Goal: Task Accomplishment & Management: Manage account settings

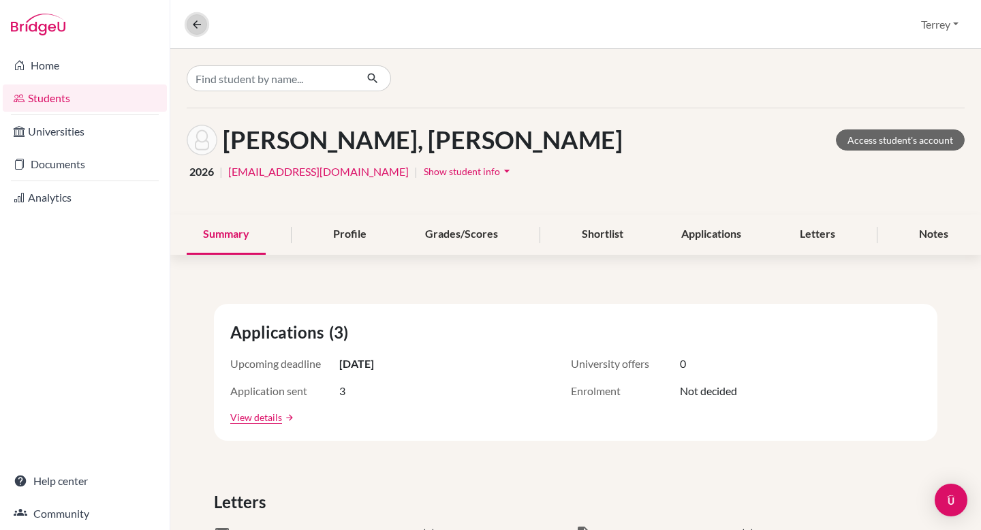
click at [198, 21] on icon at bounding box center [197, 24] width 12 height 12
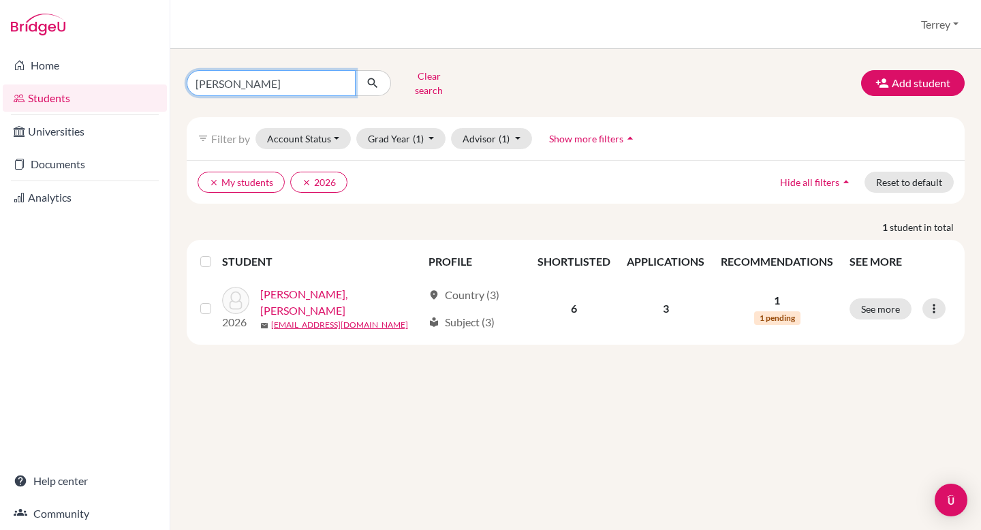
click at [347, 76] on input "natalie" at bounding box center [271, 83] width 169 height 26
click at [341, 76] on input "natalie" at bounding box center [271, 83] width 169 height 26
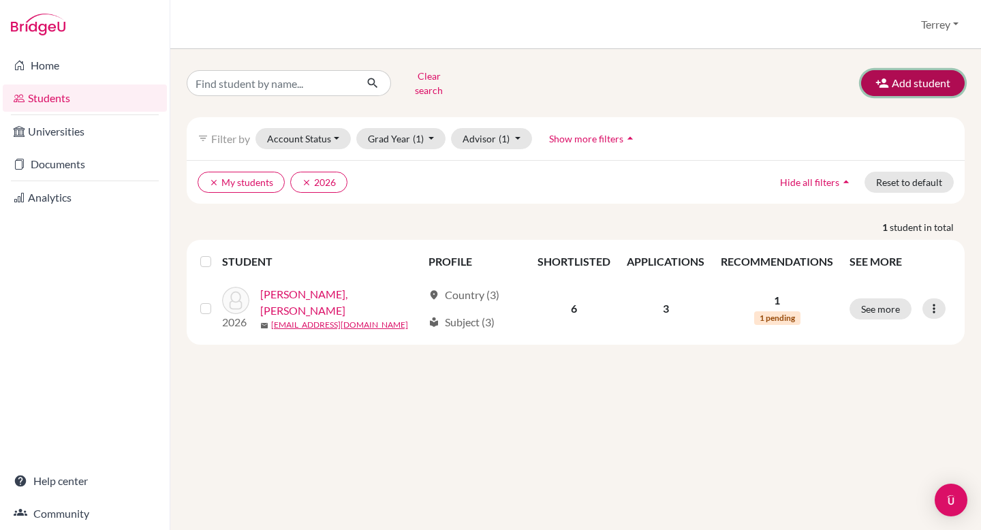
click at [913, 84] on button "Add student" at bounding box center [913, 83] width 104 height 26
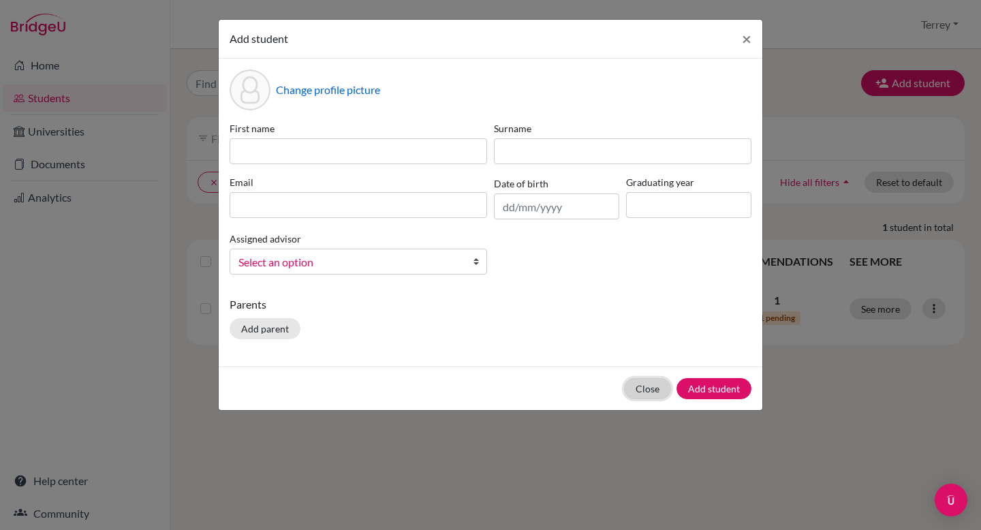
click at [651, 392] on button "Close" at bounding box center [647, 388] width 47 height 21
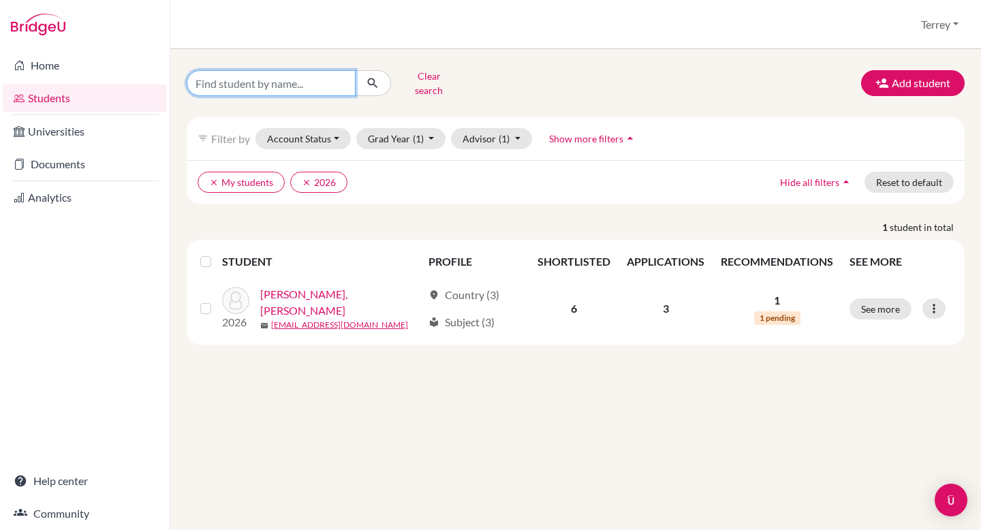
click at [282, 84] on input "Find student by name..." at bounding box center [271, 83] width 169 height 26
type input "FIONA"
click at [373, 79] on icon "submit" at bounding box center [373, 83] width 14 height 14
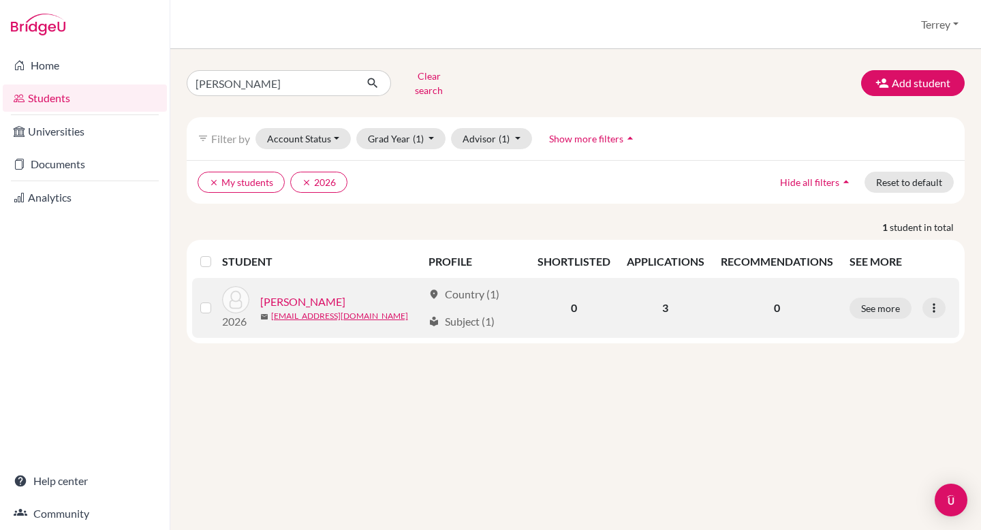
click at [282, 294] on link "[PERSON_NAME]" at bounding box center [302, 302] width 85 height 16
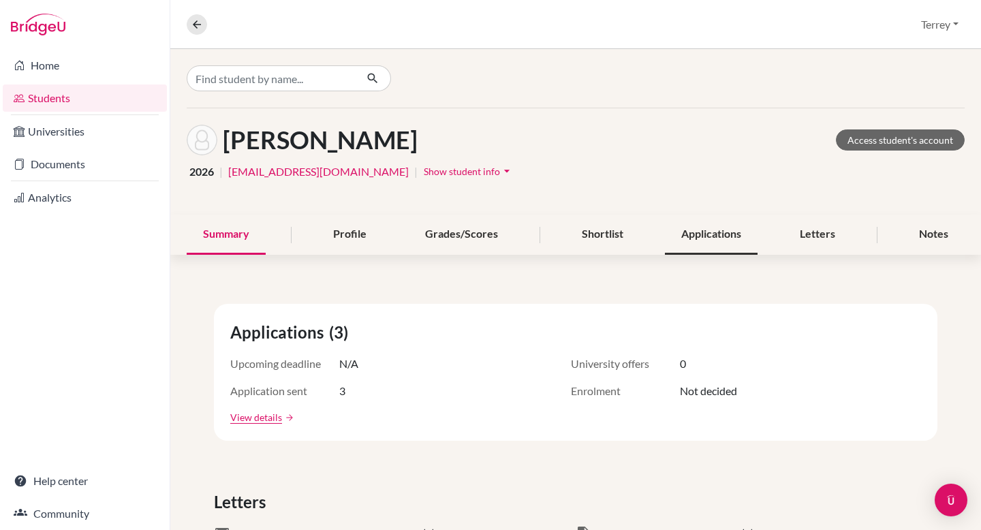
click at [710, 240] on div "Applications" at bounding box center [711, 235] width 93 height 40
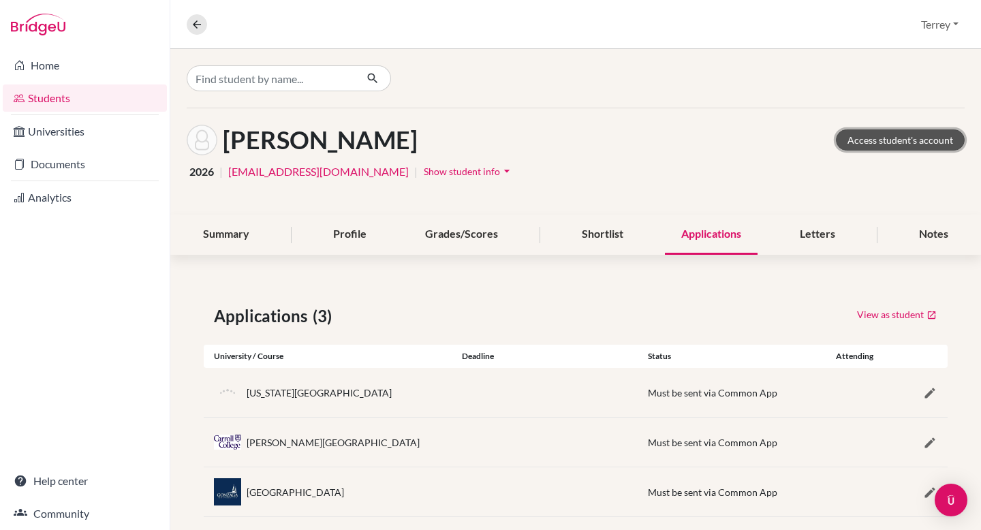
click at [913, 140] on link "Access student's account" at bounding box center [900, 139] width 129 height 21
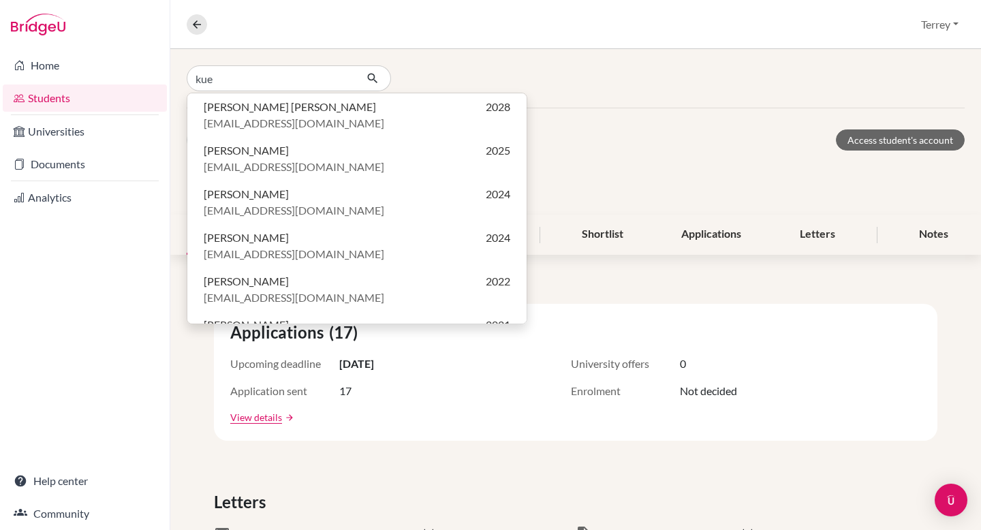
type input "kuek"
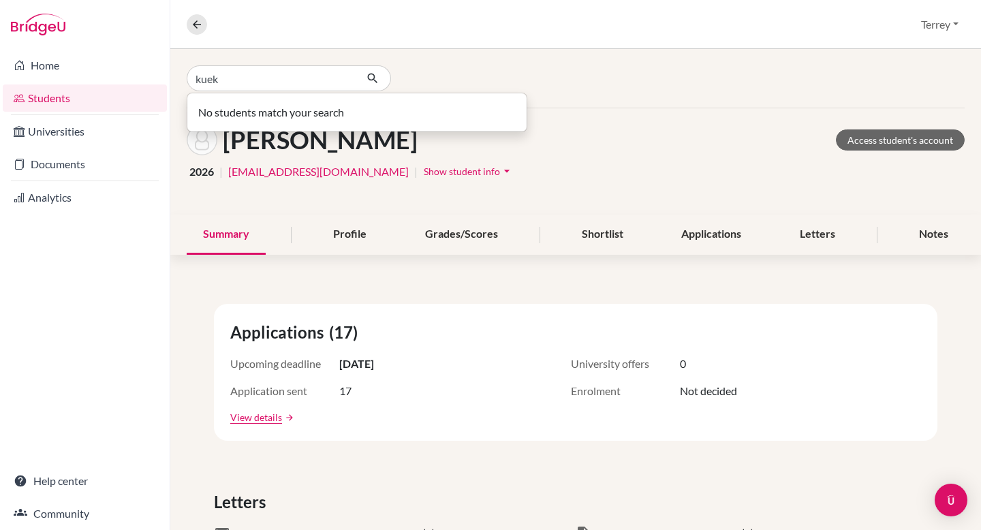
click at [343, 79] on input "kuek" at bounding box center [271, 78] width 169 height 26
click at [396, 77] on div "Search by name, surname or email" at bounding box center [317, 78] width 260 height 26
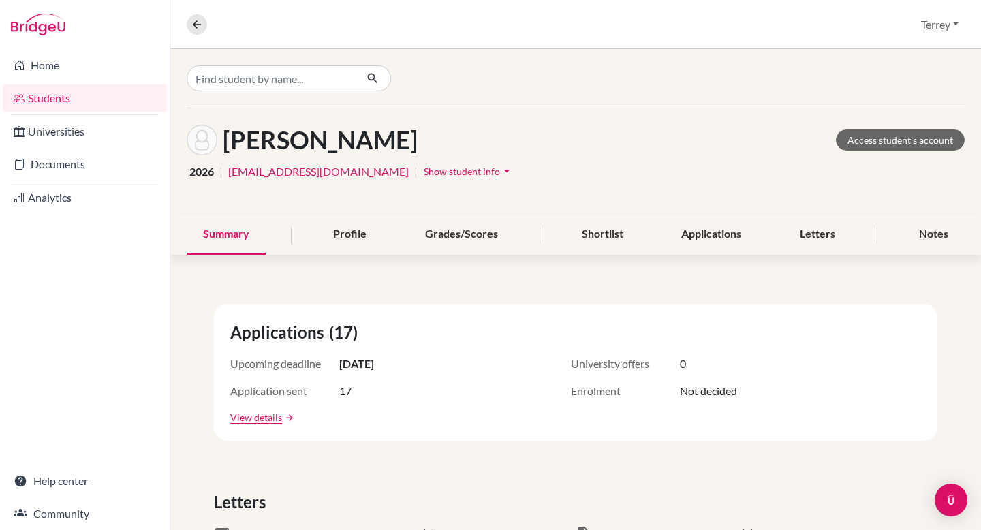
click at [69, 98] on link "Students" at bounding box center [85, 97] width 164 height 27
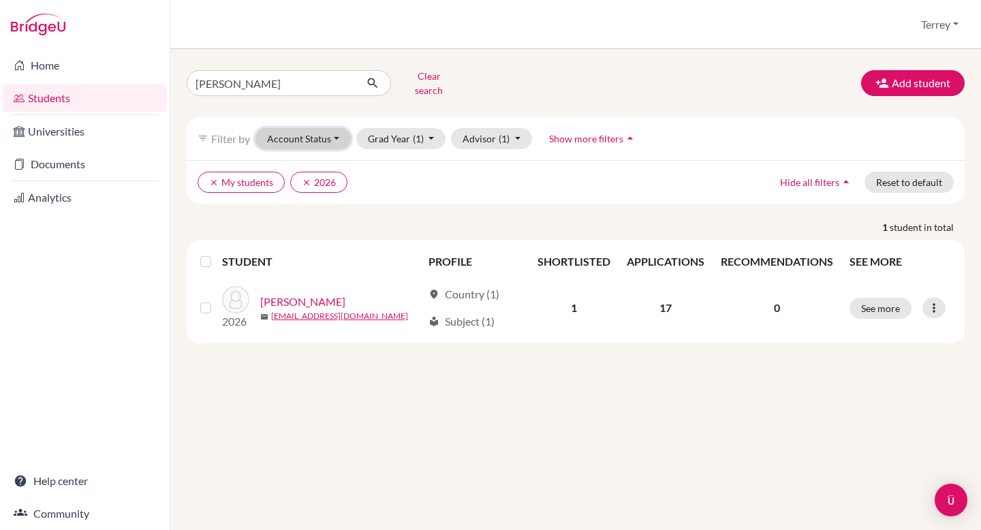
click at [338, 134] on button "Account Status" at bounding box center [302, 138] width 95 height 21
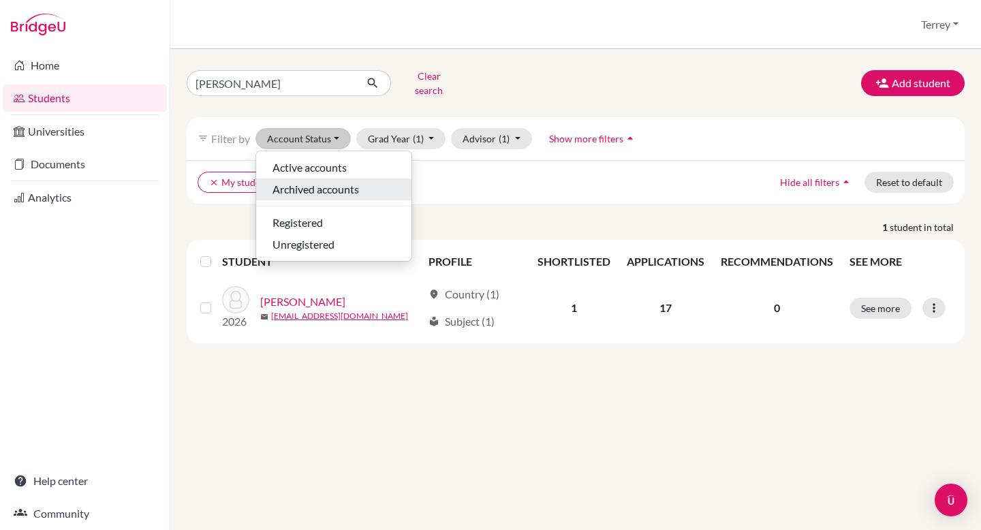
click at [322, 181] on span "Archived accounts" at bounding box center [315, 189] width 87 height 16
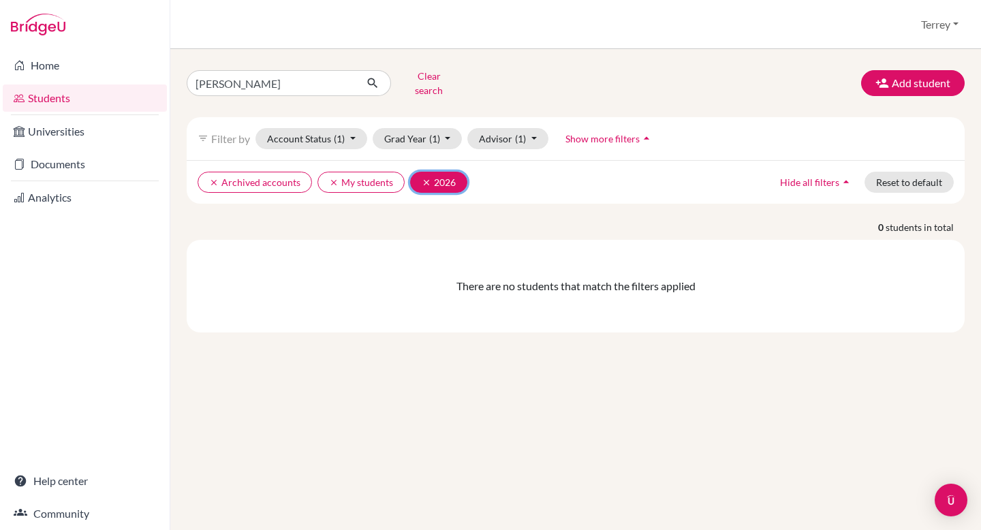
click at [423, 178] on icon "clear" at bounding box center [427, 183] width 10 height 10
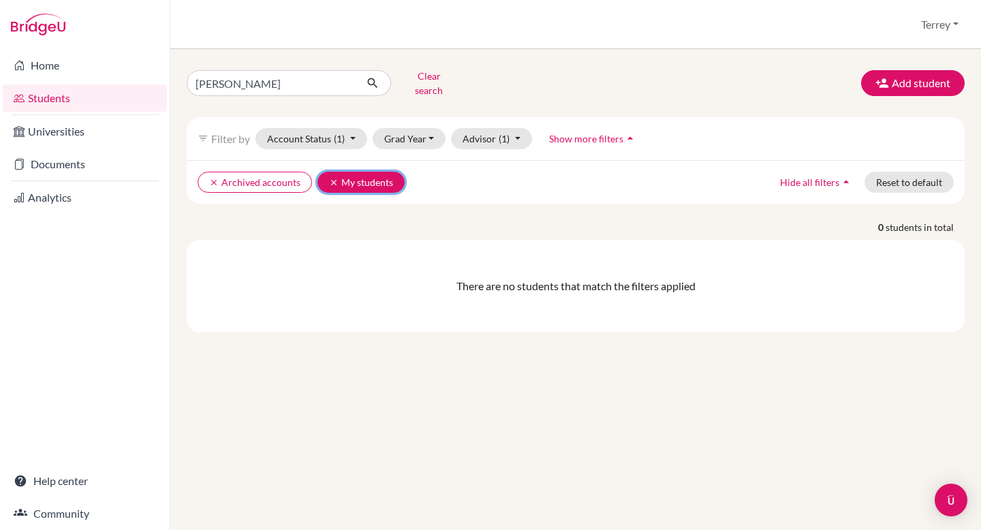
click at [325, 172] on button "clear My students" at bounding box center [360, 182] width 87 height 21
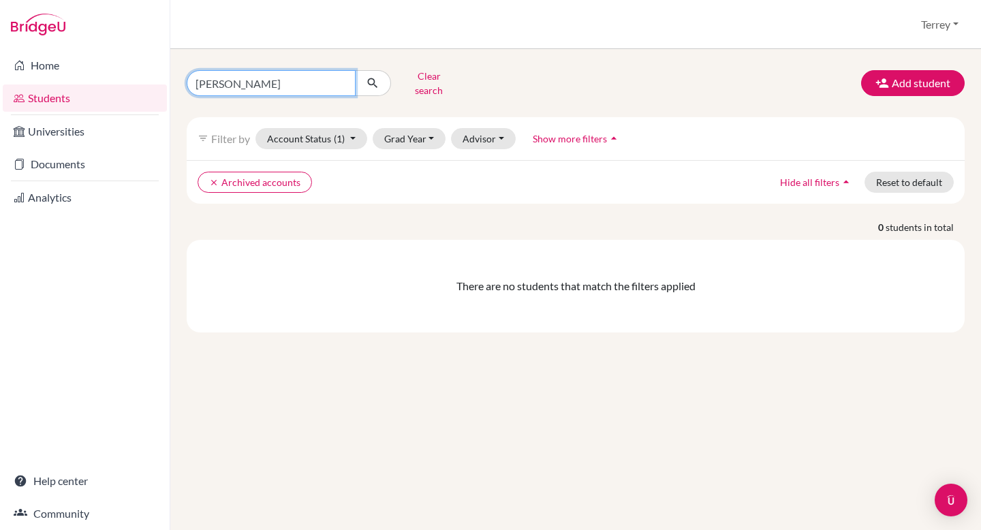
click at [297, 83] on input "FIONA" at bounding box center [271, 83] width 169 height 26
type input "Kuek"
click button "submit" at bounding box center [373, 83] width 36 height 26
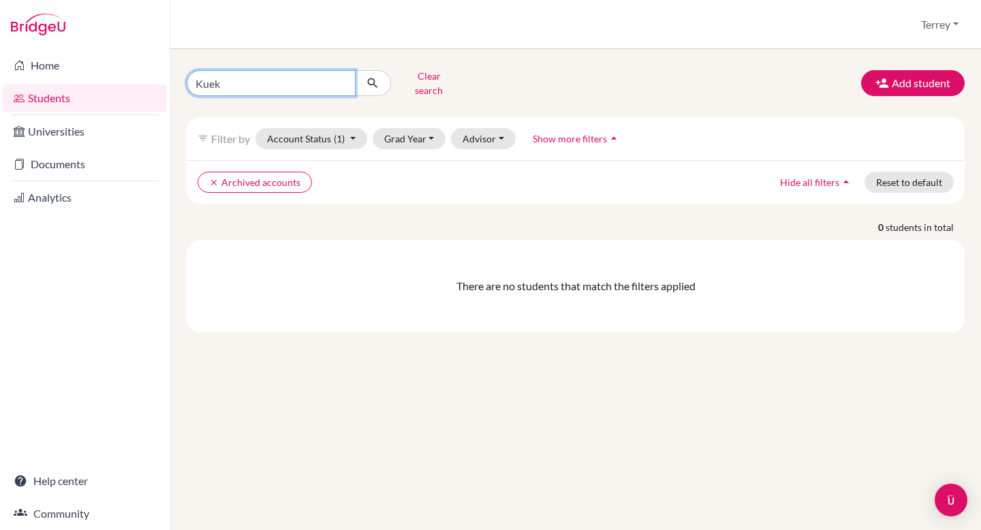
click at [340, 73] on input "Kuek" at bounding box center [271, 83] width 169 height 26
click at [322, 72] on input "Kuek" at bounding box center [271, 83] width 169 height 26
click at [418, 78] on button "Clear search" at bounding box center [429, 82] width 76 height 35
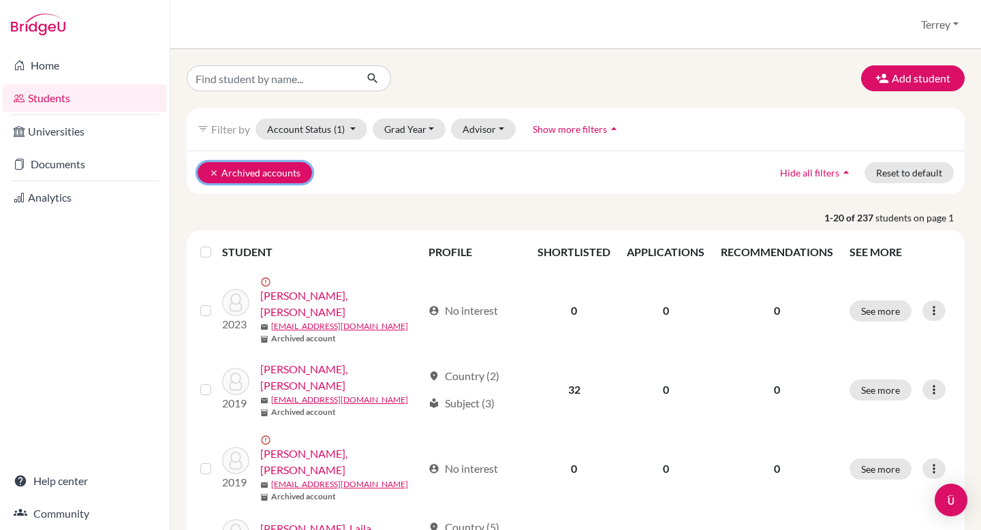
click at [211, 172] on icon "clear" at bounding box center [214, 173] width 10 height 10
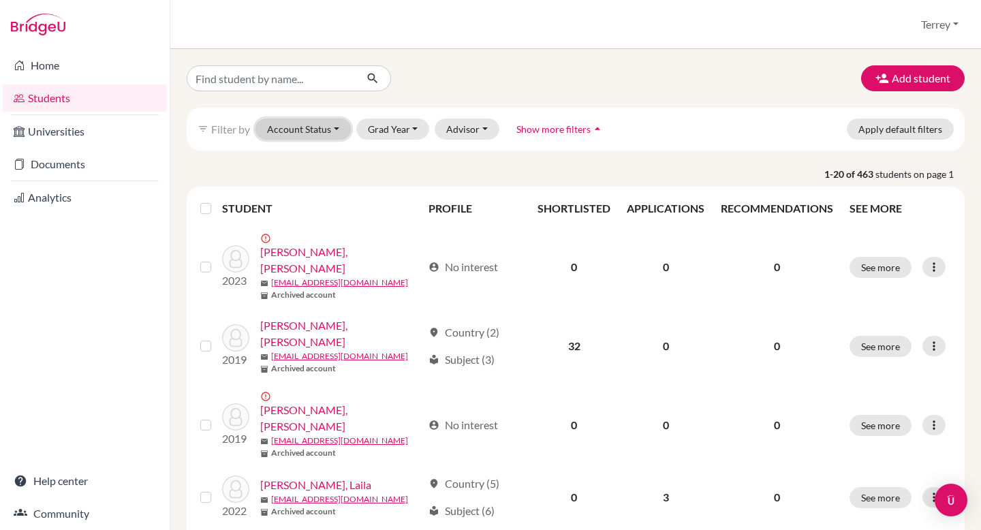
click at [337, 128] on button "Account Status" at bounding box center [302, 129] width 95 height 21
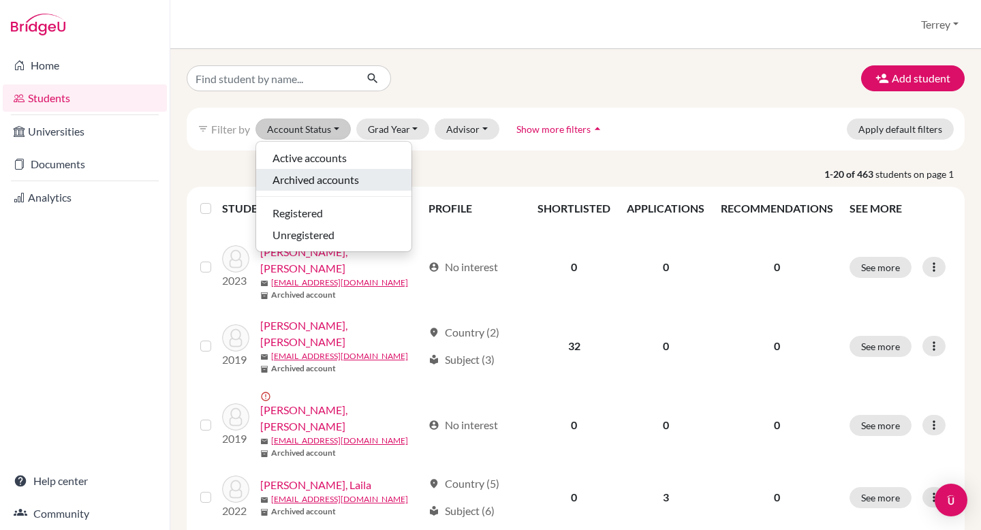
click at [313, 178] on span "Archived accounts" at bounding box center [315, 180] width 87 height 16
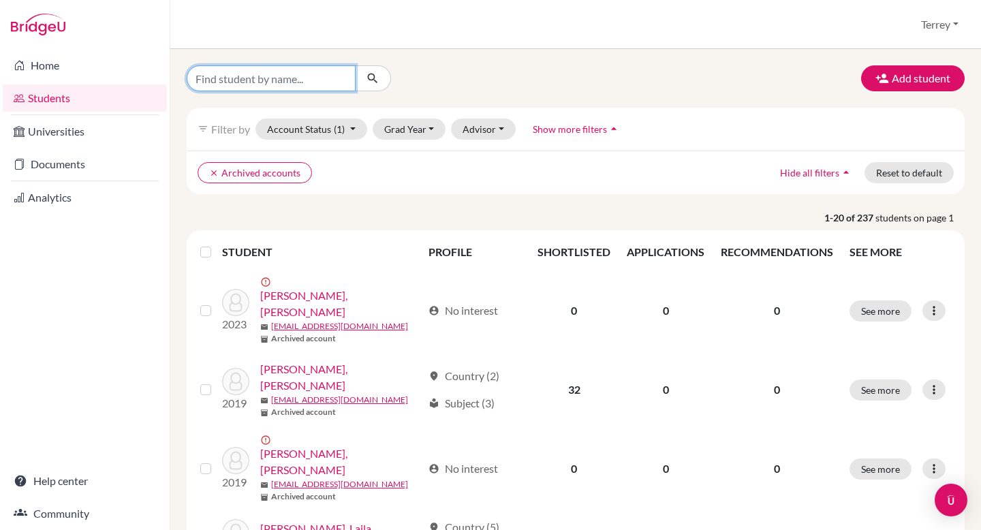
click at [280, 75] on input "Find student by name..." at bounding box center [271, 78] width 169 height 26
type input "brandon quek yi jie"
click button "submit" at bounding box center [373, 78] width 36 height 26
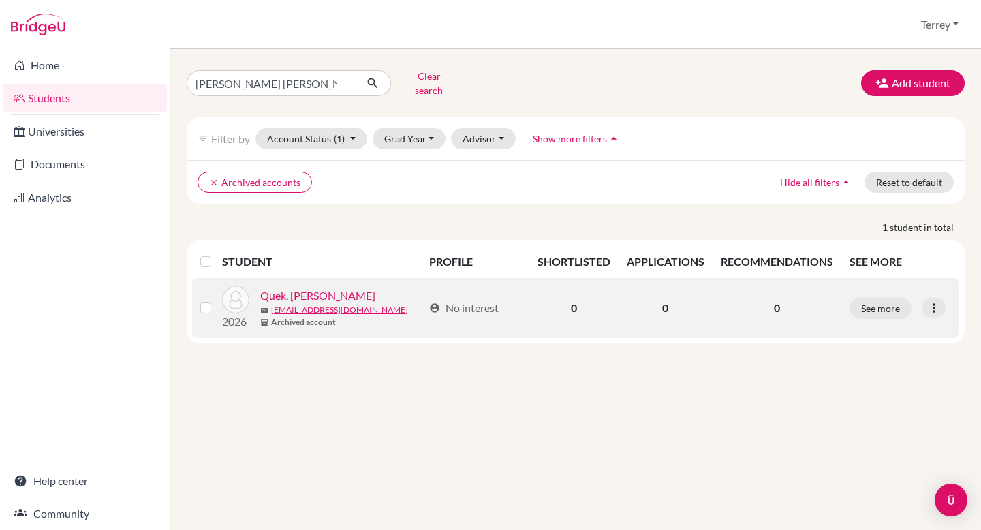
click at [318, 287] on link "Quek, Brandon Yi Jie" at bounding box center [317, 295] width 115 height 16
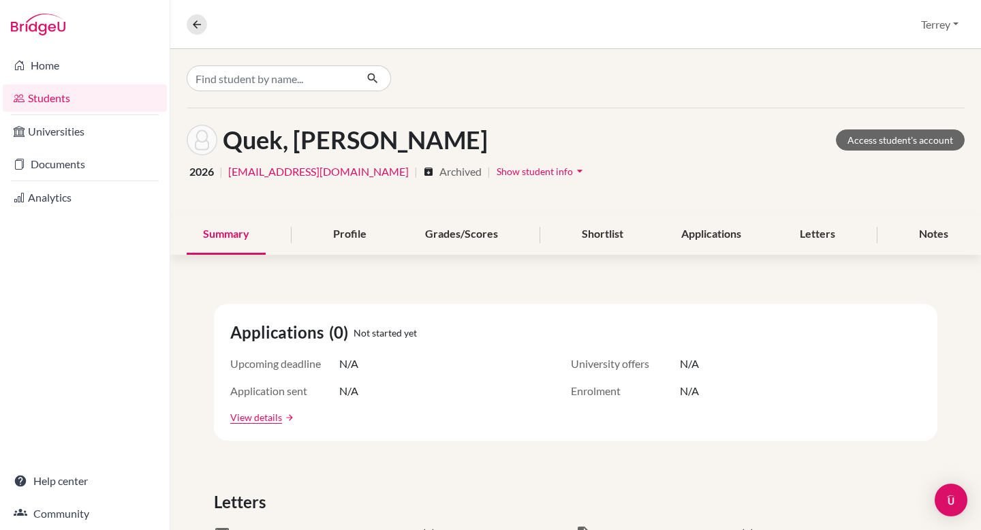
click at [573, 168] on icon "arrow_drop_down" at bounding box center [580, 171] width 14 height 14
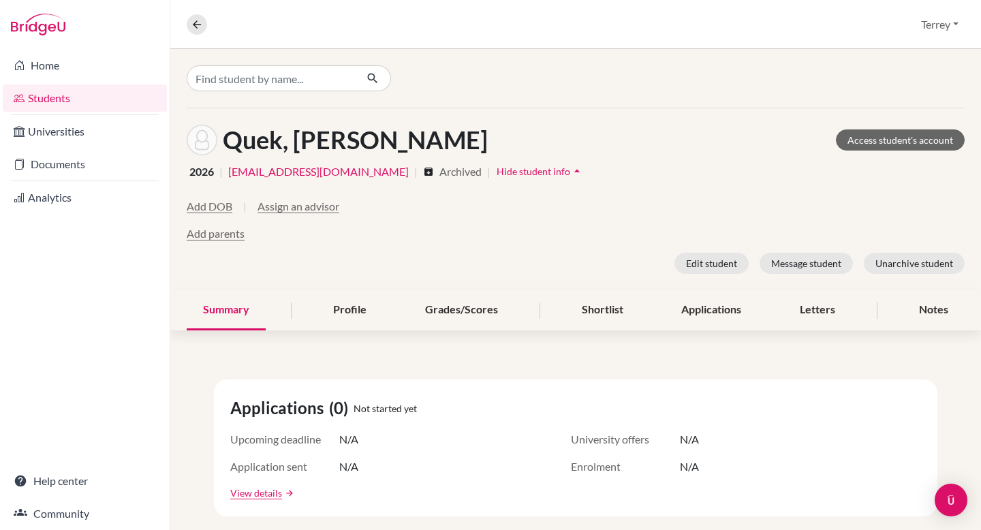
click at [628, 182] on div "Quek, Brandon Yi Jie Access student's account 2026 | 26brquek@mkis.edu.my | arc…" at bounding box center [575, 199] width 811 height 182
click at [439, 170] on span "Archived" at bounding box center [460, 171] width 42 height 16
click at [716, 266] on button "Edit student" at bounding box center [711, 263] width 74 height 21
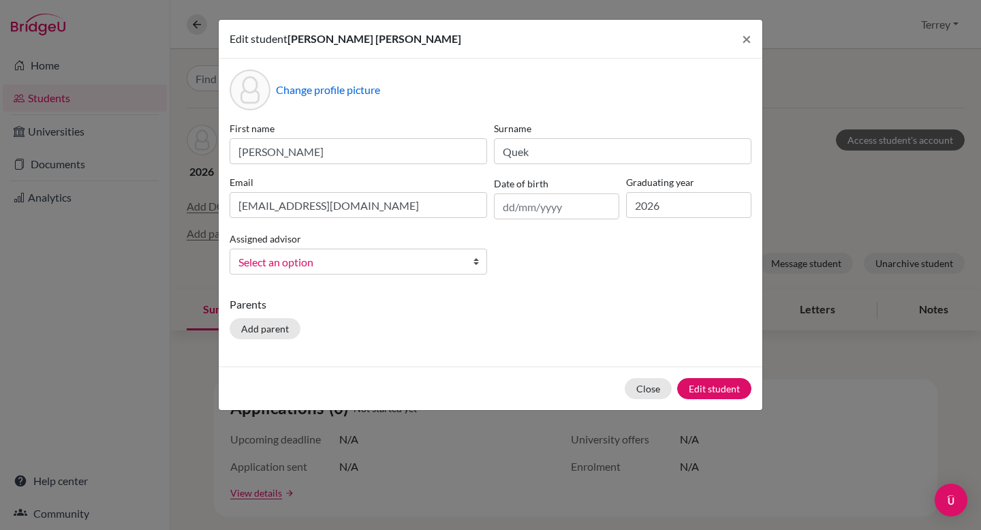
click at [785, 105] on div "Edit student Brandon Yi Jie Quek × Change profile picture First name Brandon Yi…" at bounding box center [490, 265] width 981 height 530
click at [754, 34] on button "×" at bounding box center [746, 39] width 31 height 38
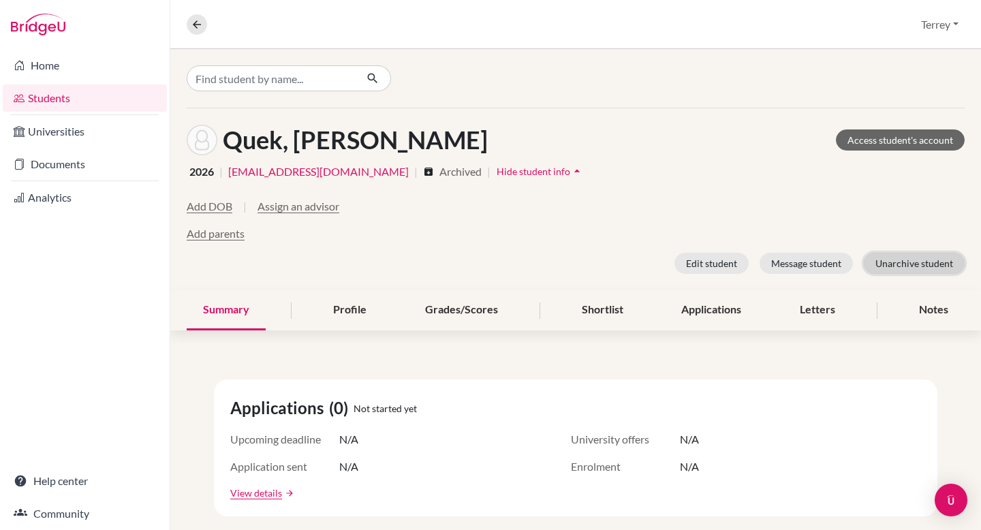
click at [906, 265] on button "Unarchive student" at bounding box center [914, 263] width 101 height 21
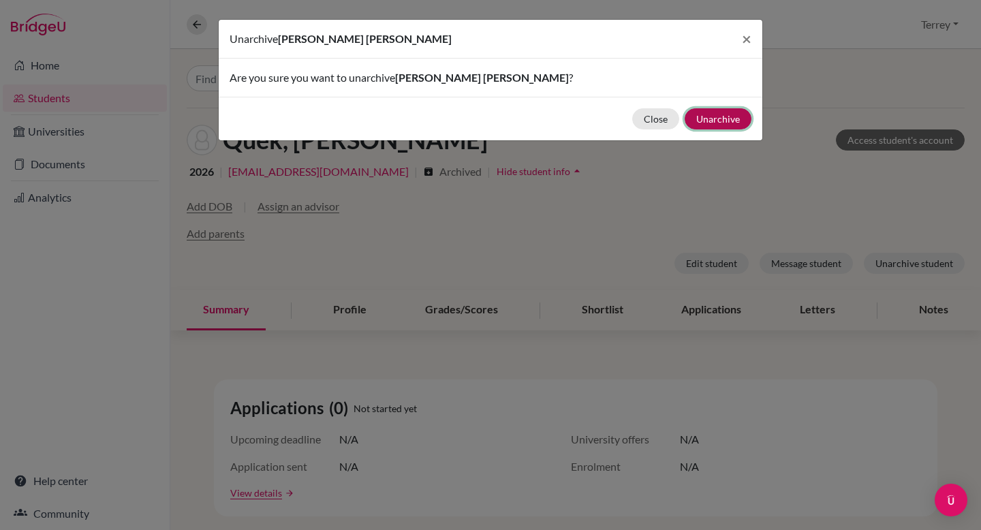
click at [721, 119] on button "Unarchive" at bounding box center [718, 118] width 67 height 21
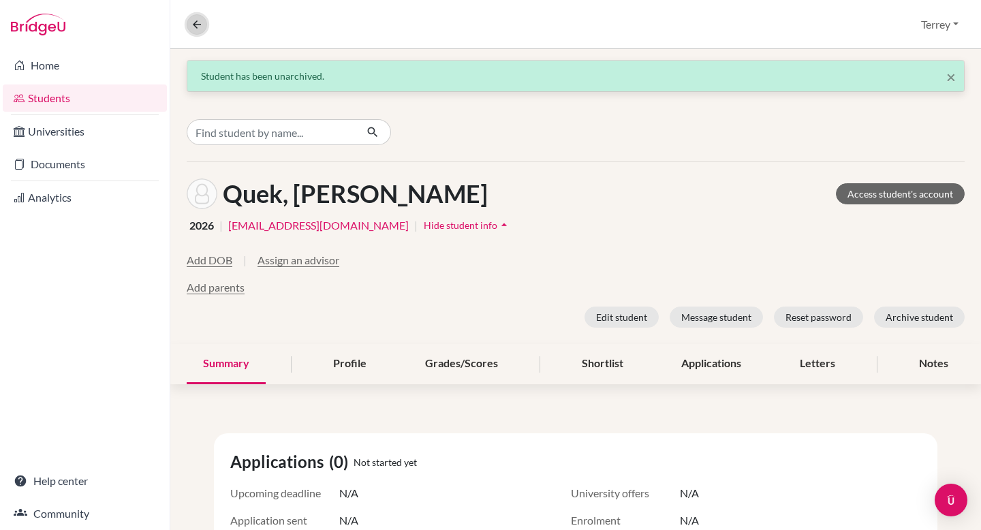
click at [197, 31] on button at bounding box center [197, 24] width 20 height 20
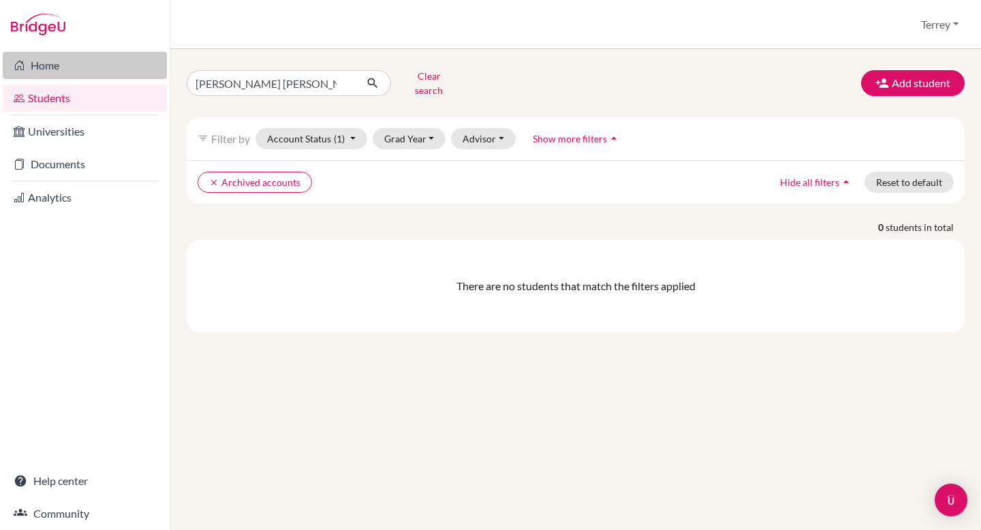
click at [46, 59] on link "Home" at bounding box center [85, 65] width 164 height 27
